Goal: Information Seeking & Learning: Learn about a topic

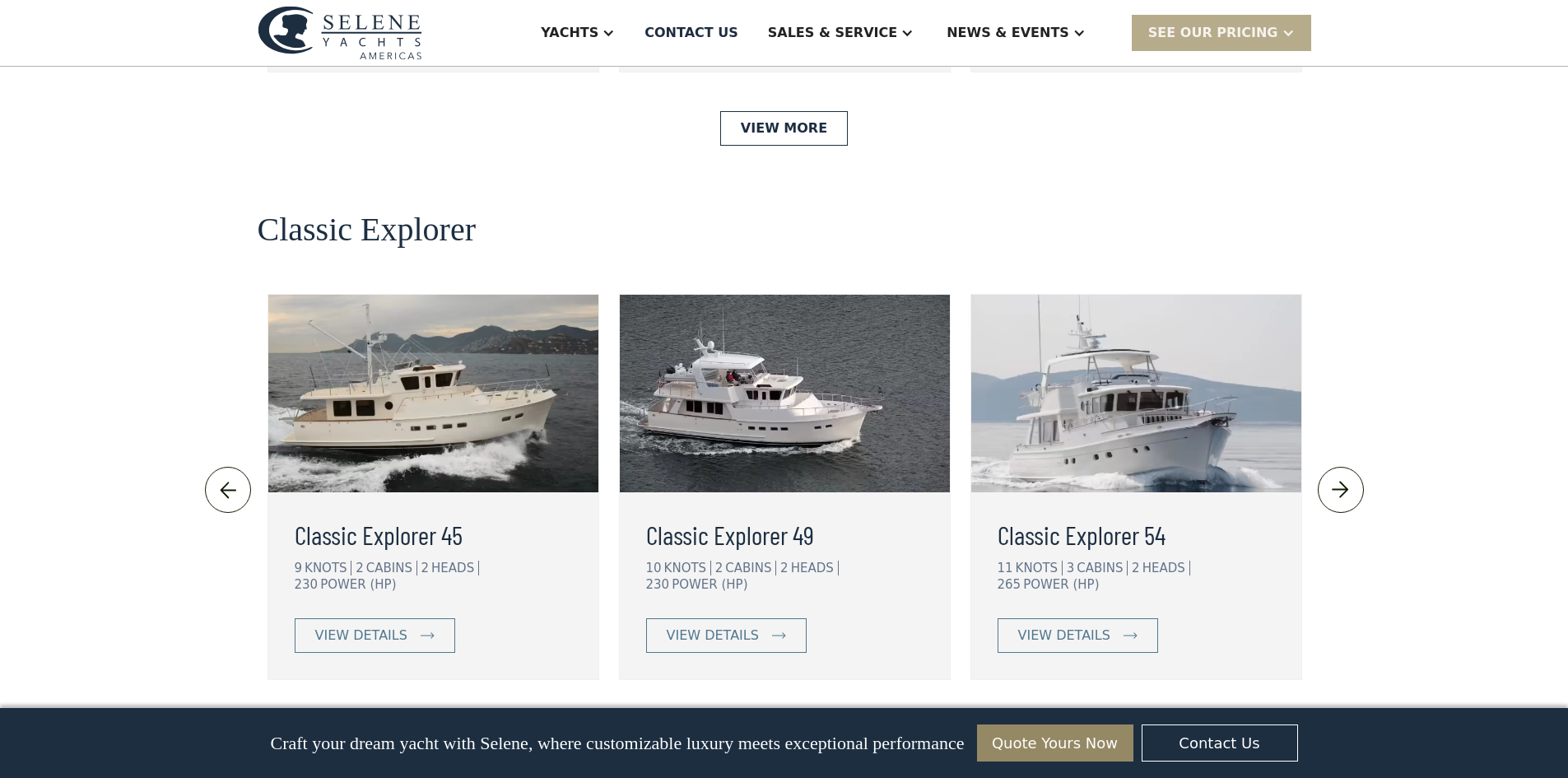
scroll to position [3459, 0]
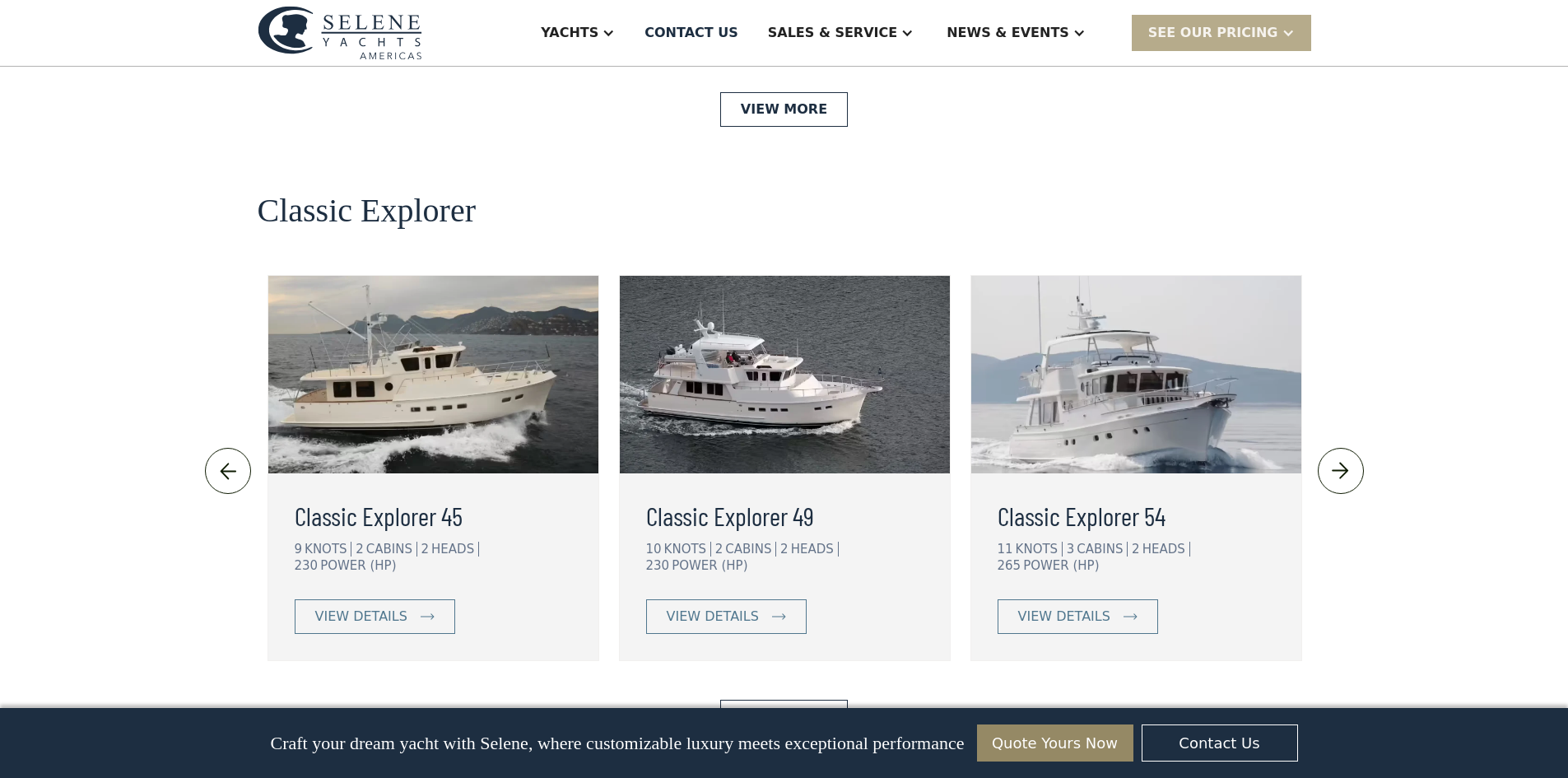
click at [1140, 298] on img at bounding box center [1136, 374] width 330 height 198
click at [1092, 606] on div "view details" at bounding box center [1065, 616] width 92 height 20
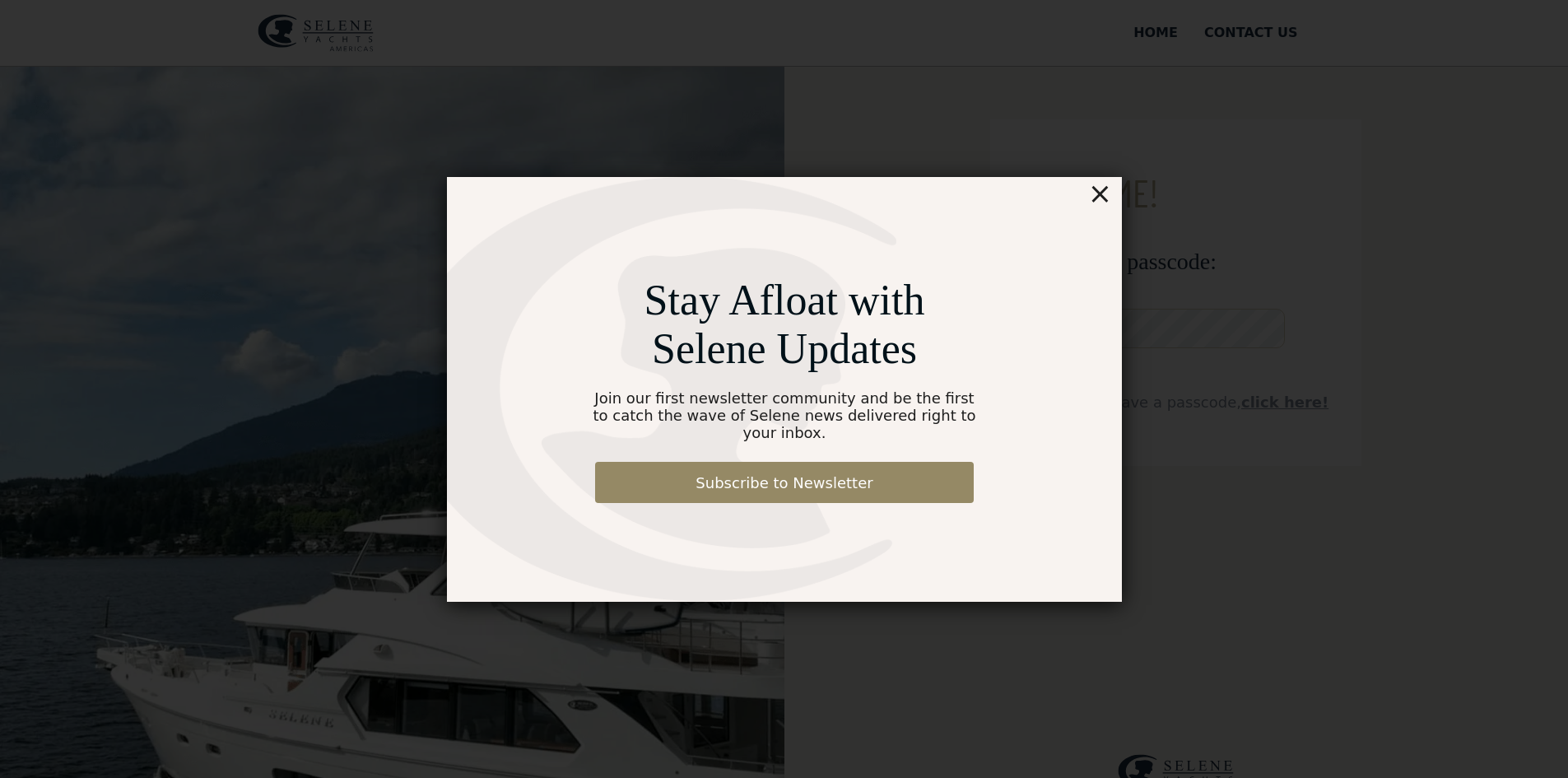
click at [1104, 202] on div "×" at bounding box center [1099, 193] width 24 height 33
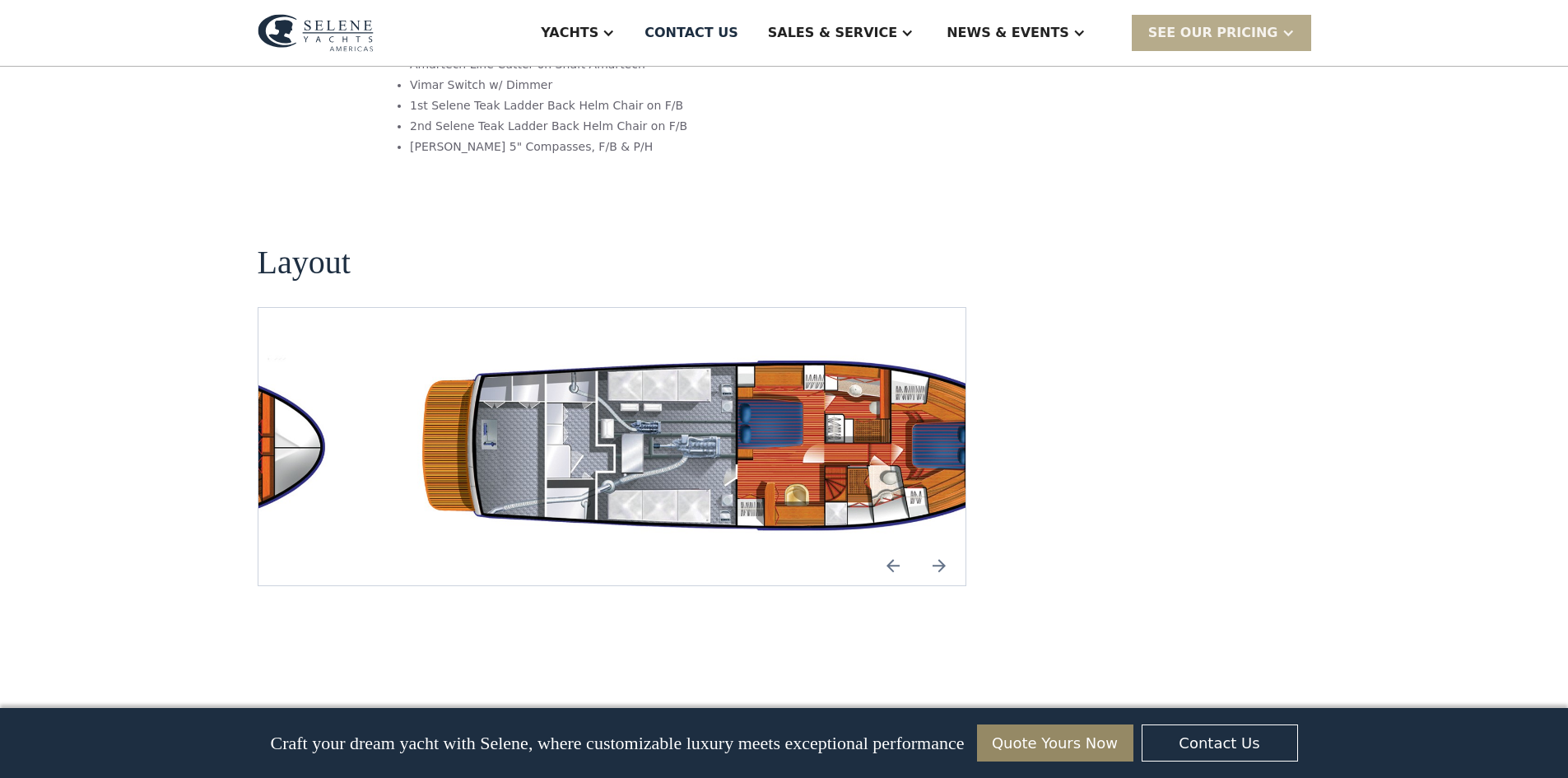
scroll to position [2882, 0]
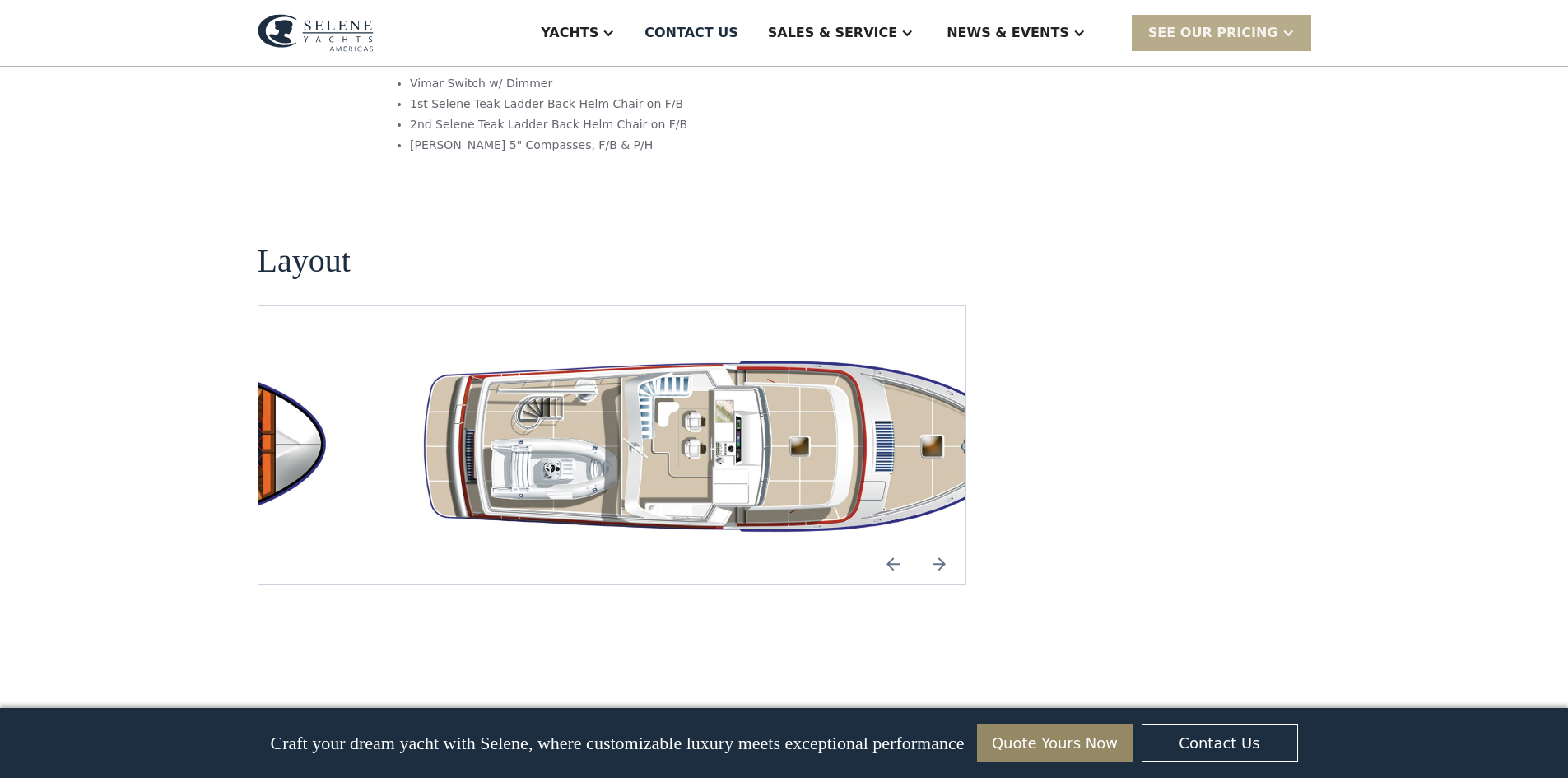
click at [943, 544] on img "Next slide" at bounding box center [940, 564] width 40 height 40
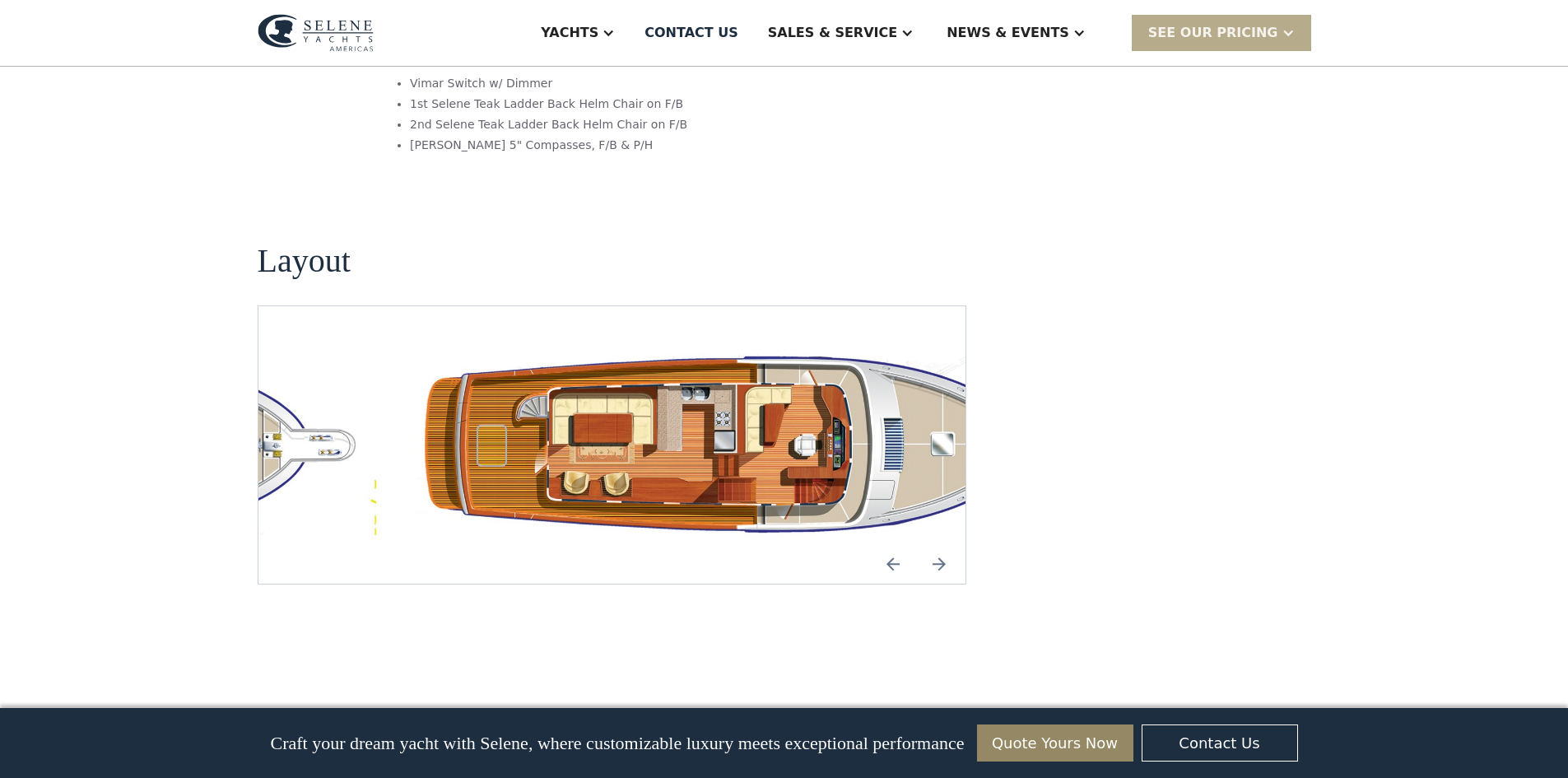
click at [943, 544] on img "Next slide" at bounding box center [940, 564] width 40 height 40
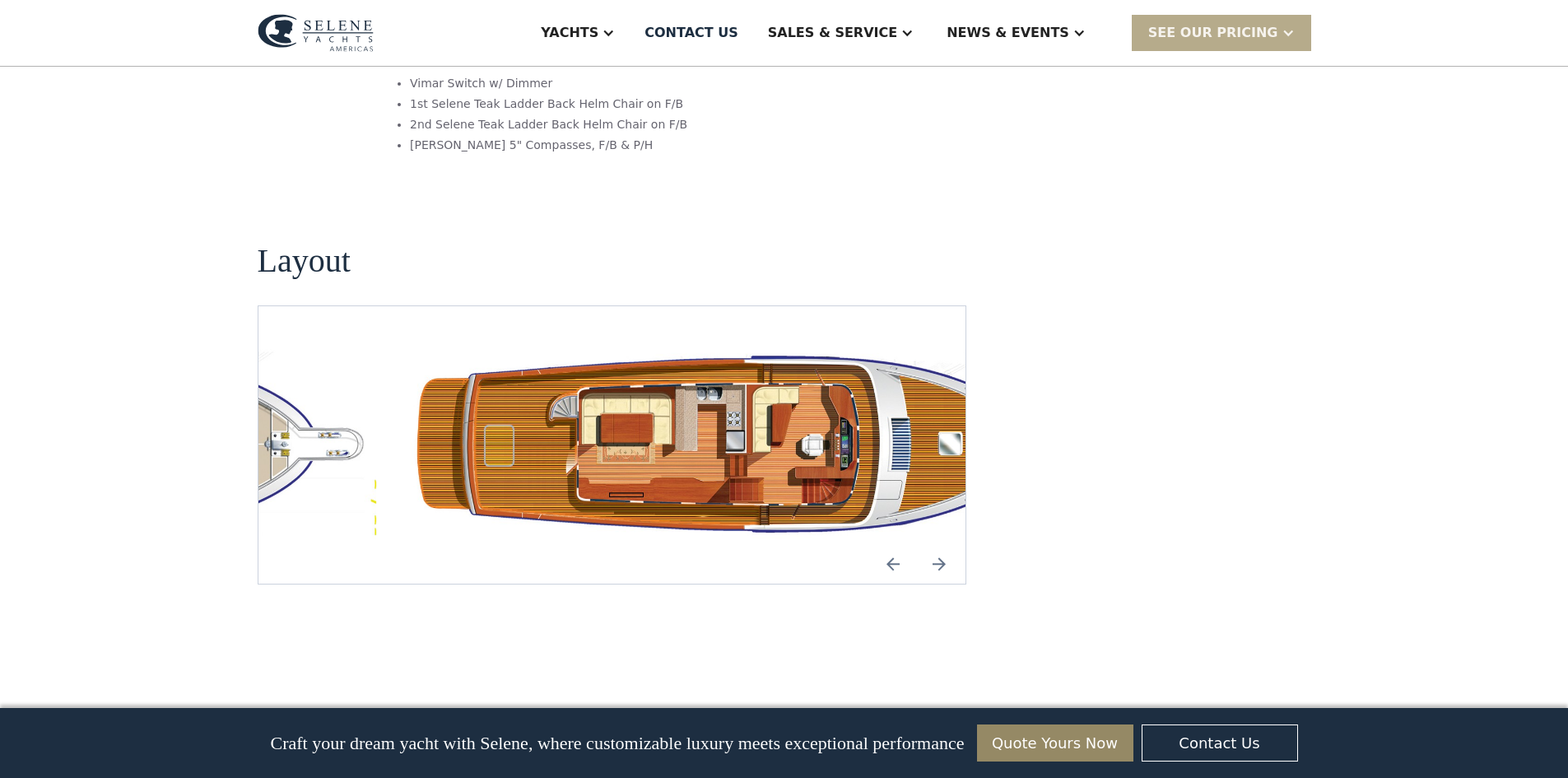
click at [943, 544] on img "Next slide" at bounding box center [940, 564] width 40 height 40
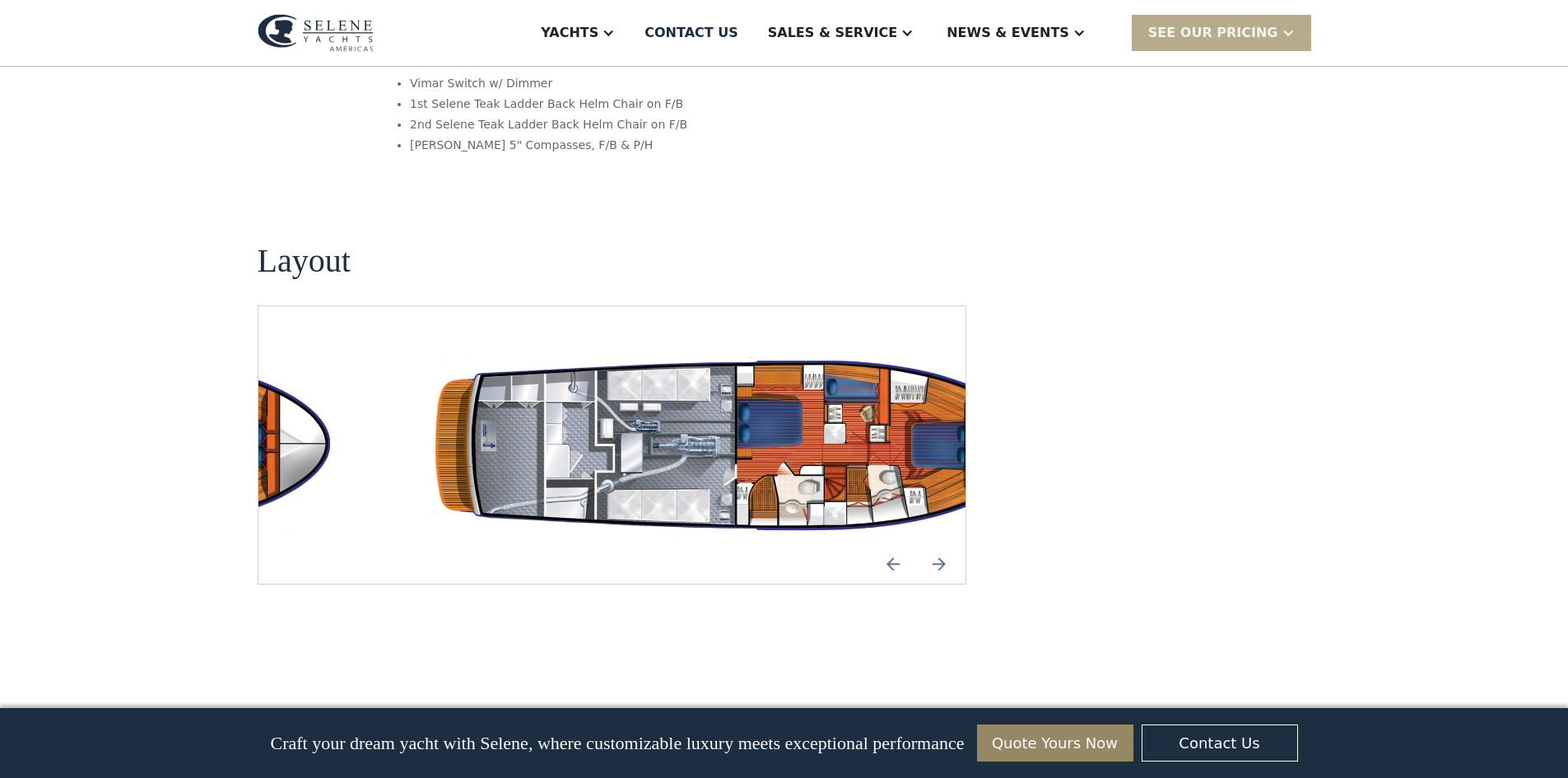
click at [939, 544] on img "Next slide" at bounding box center [940, 564] width 40 height 40
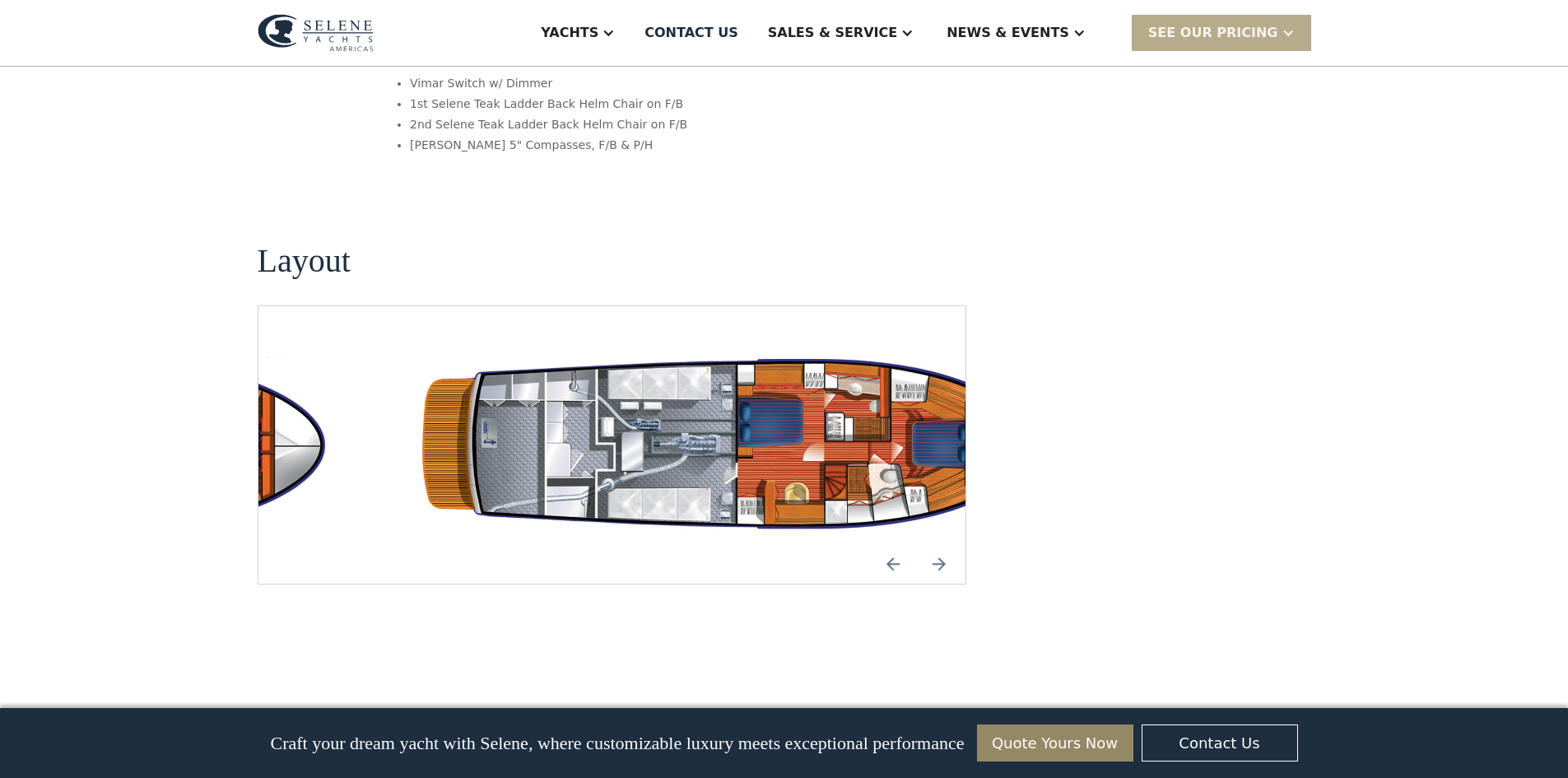
click at [939, 544] on img "Next slide" at bounding box center [940, 564] width 40 height 40
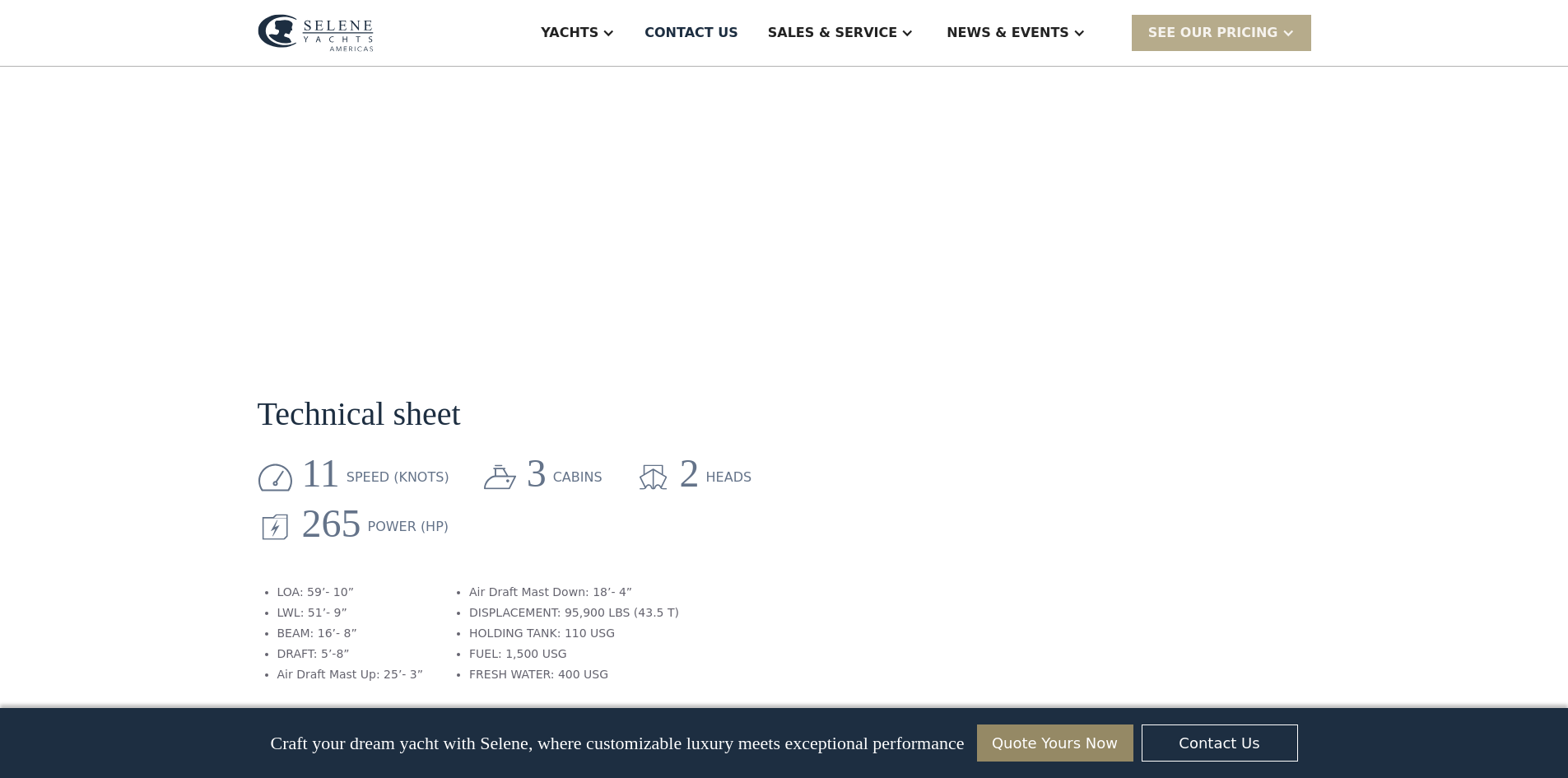
scroll to position [1812, 0]
